Goal: Information Seeking & Learning: Learn about a topic

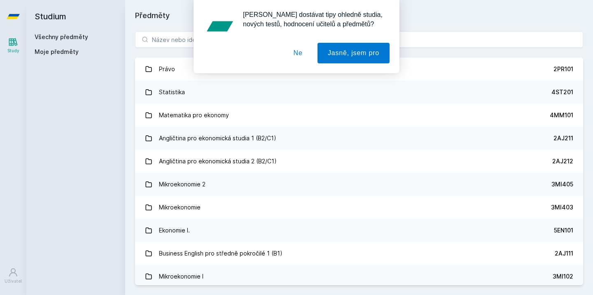
click at [303, 50] on button "Ne" at bounding box center [298, 53] width 30 height 21
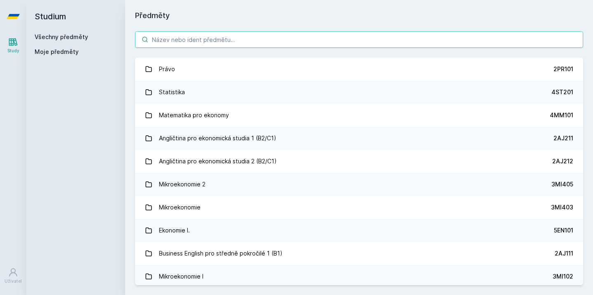
click at [292, 36] on input "search" at bounding box center [359, 39] width 448 height 16
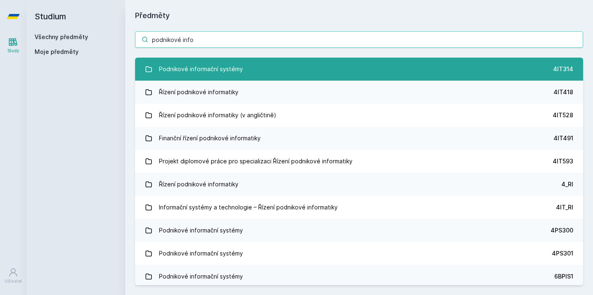
type input "podnikové info"
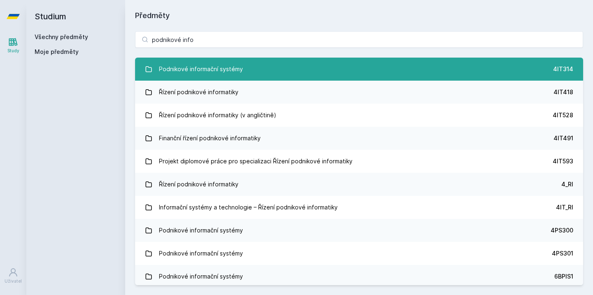
click at [262, 71] on link "Podnikové informační systémy 4IT314" at bounding box center [359, 69] width 448 height 23
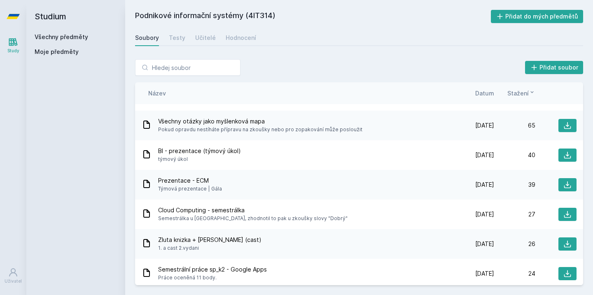
scroll to position [337, 0]
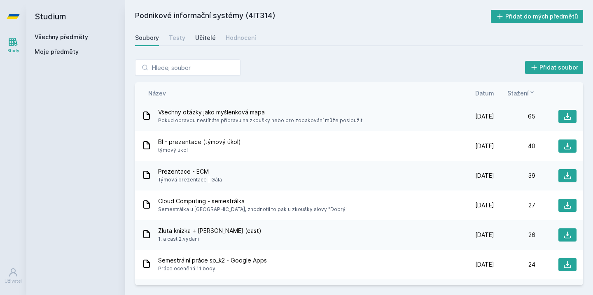
click at [205, 35] on div "Učitelé" at bounding box center [205, 38] width 21 height 8
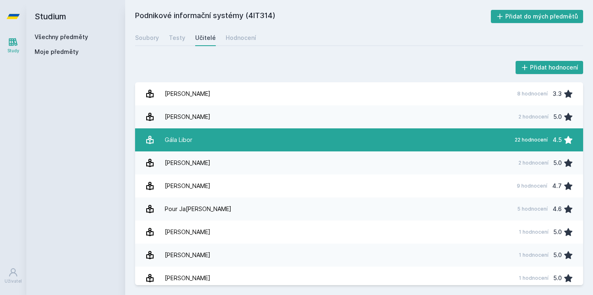
click at [217, 145] on link "Gála Libor 22 hodnocení 4.5" at bounding box center [359, 139] width 448 height 23
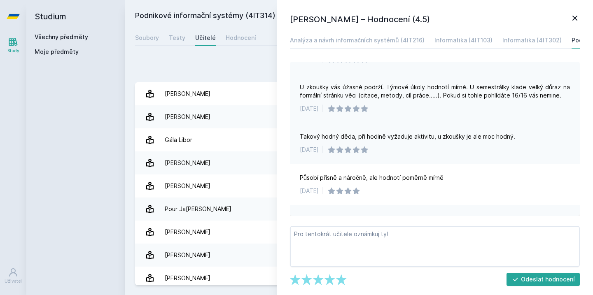
scroll to position [261, 0]
click at [571, 17] on icon at bounding box center [575, 18] width 10 height 10
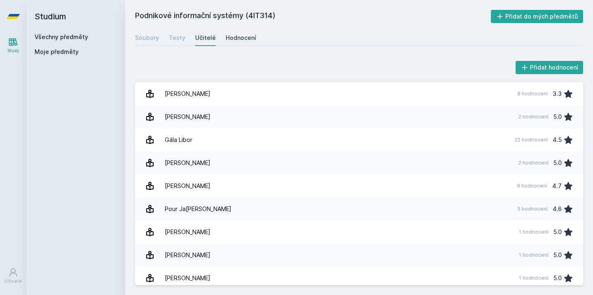
click at [236, 33] on link "Hodnocení" at bounding box center [241, 38] width 30 height 16
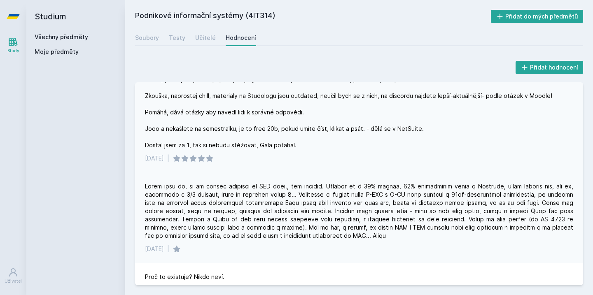
scroll to position [79, 0]
